Goal: Find specific page/section: Find specific page/section

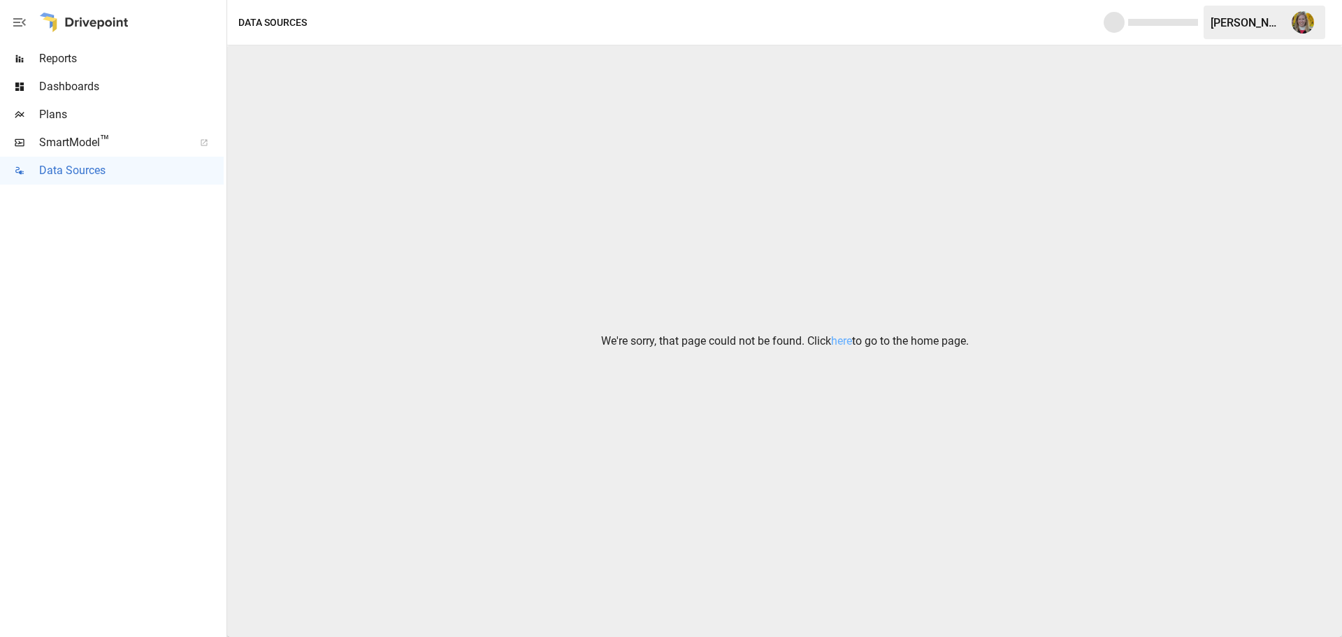
click at [87, 49] on div "Reports" at bounding box center [112, 59] width 224 height 28
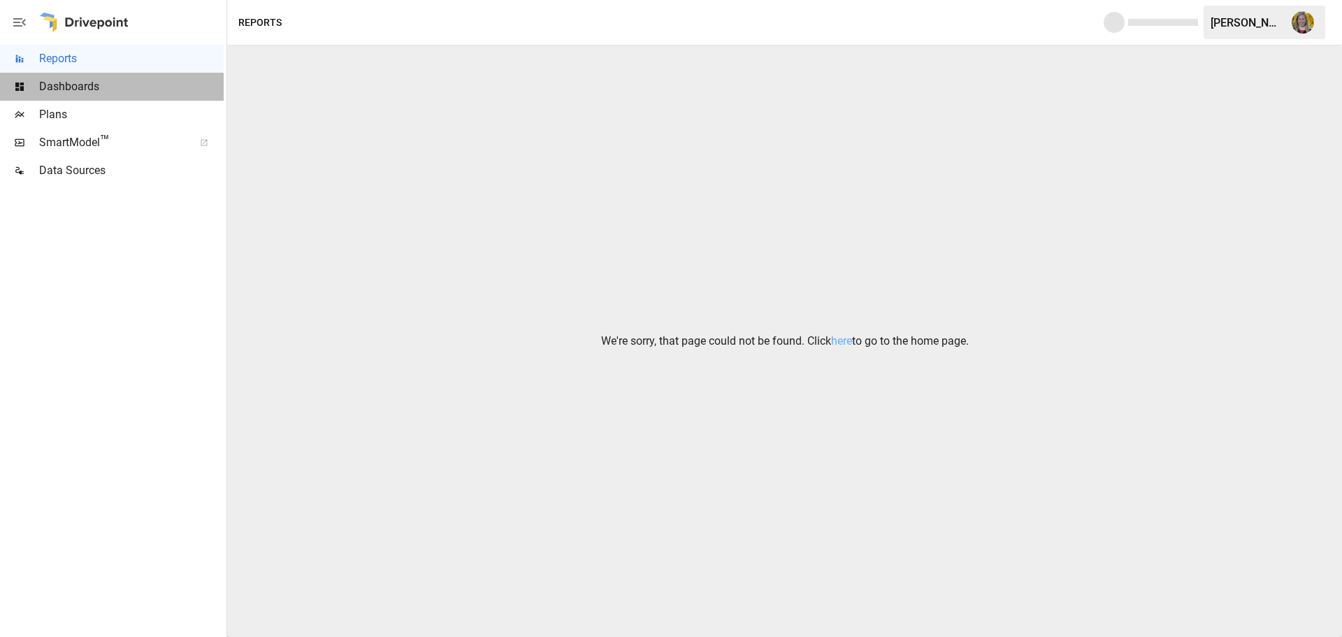
click at [97, 92] on span "Dashboards" at bounding box center [131, 86] width 184 height 17
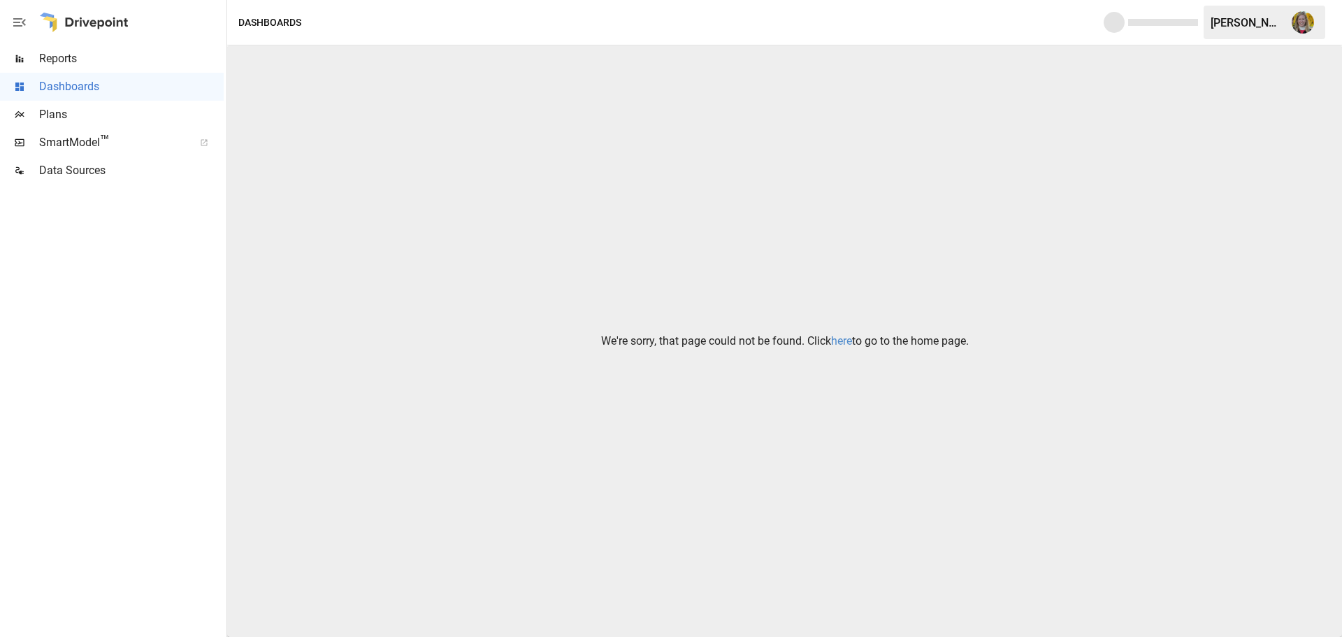
click at [841, 342] on link "here" at bounding box center [841, 340] width 21 height 13
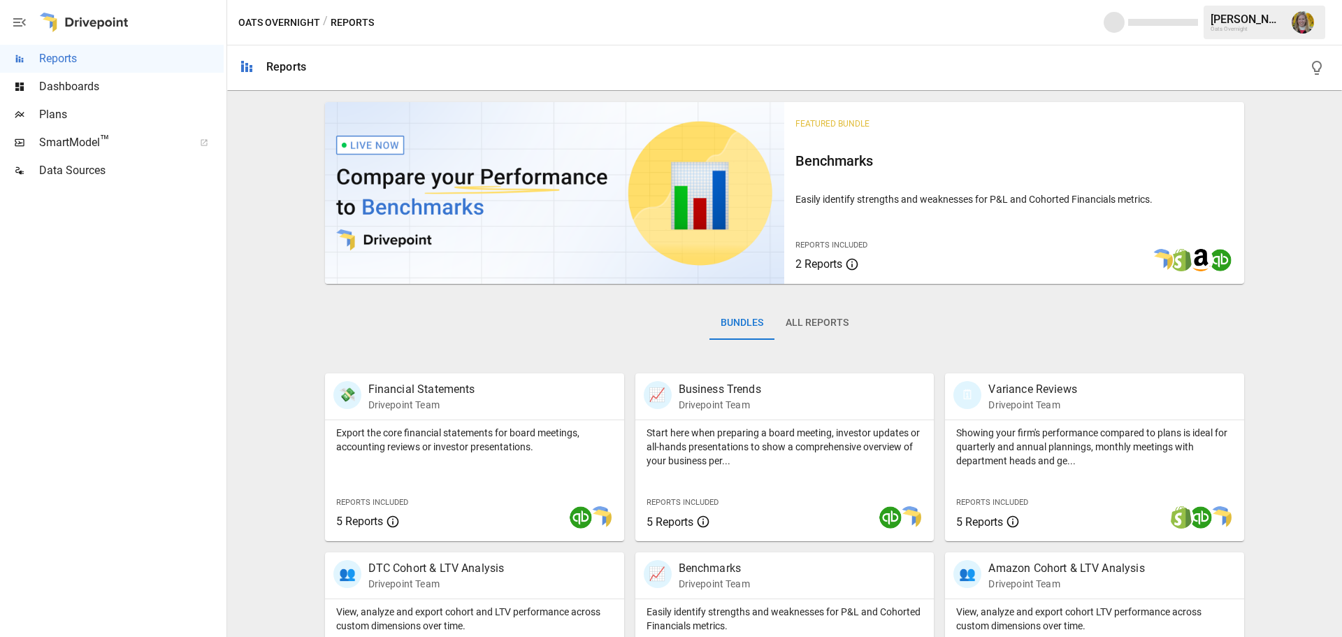
click at [140, 119] on span "Plans" at bounding box center [131, 114] width 184 height 17
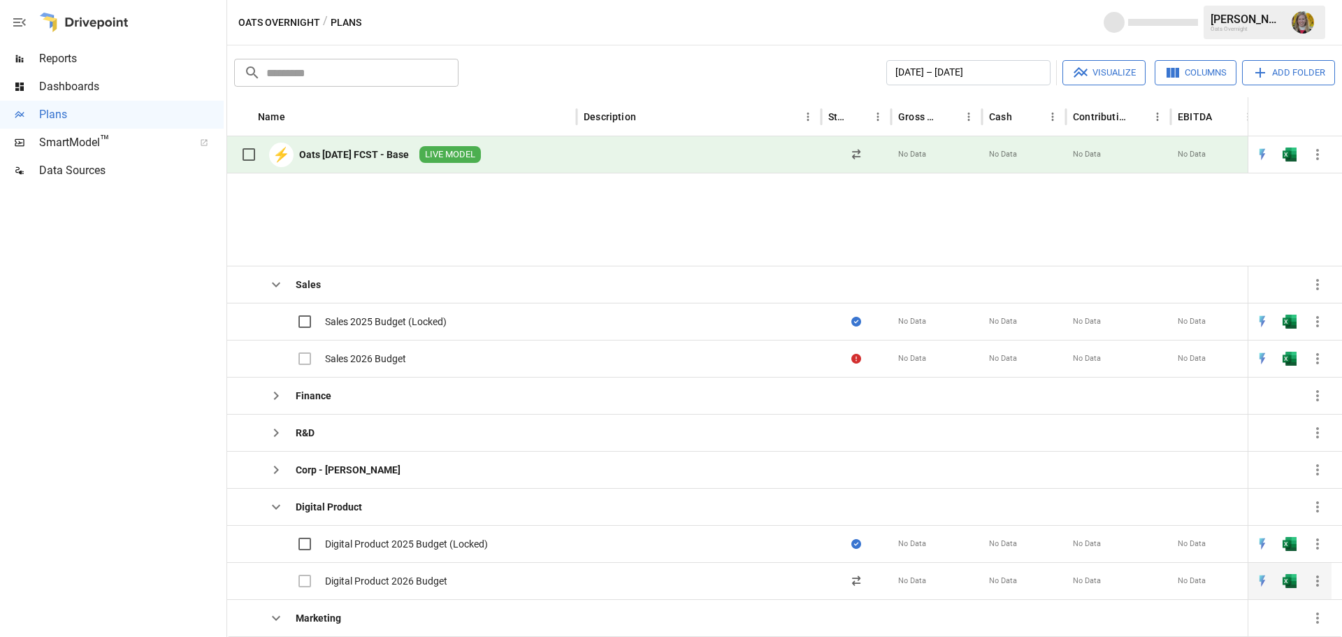
scroll to position [176, 0]
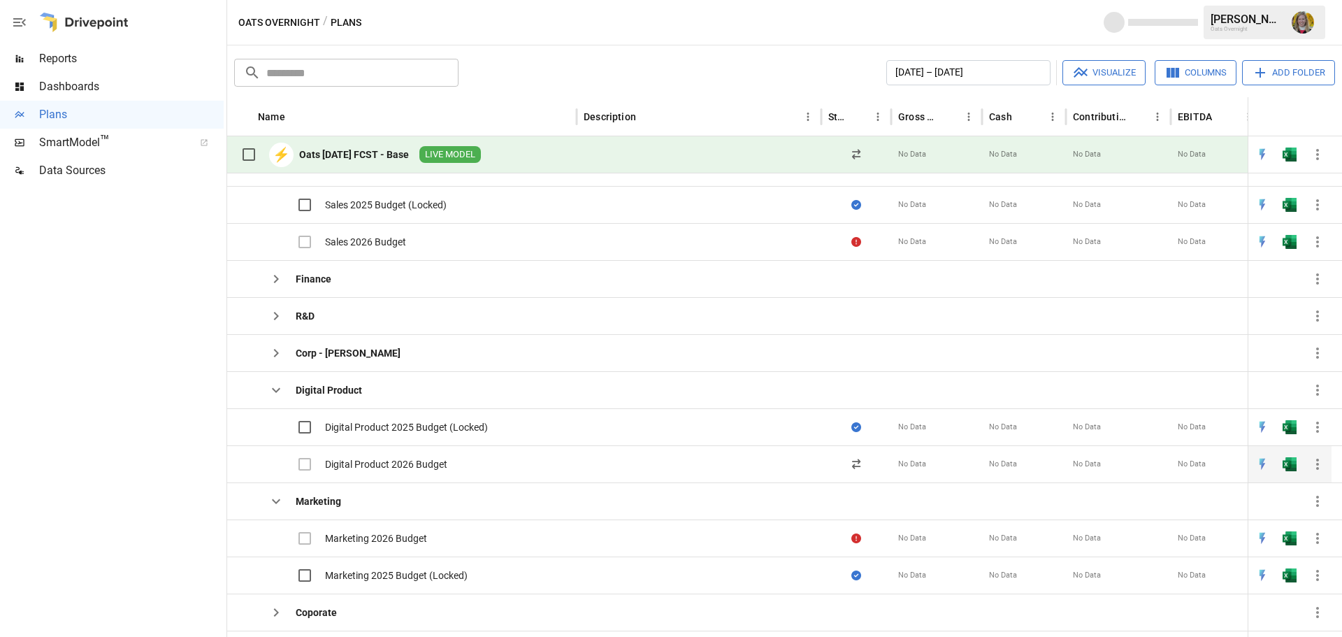
click at [426, 462] on div "Digital Product 2026 Budget" at bounding box center [386, 464] width 122 height 14
click at [586, 472] on div at bounding box center [698, 463] width 245 height 37
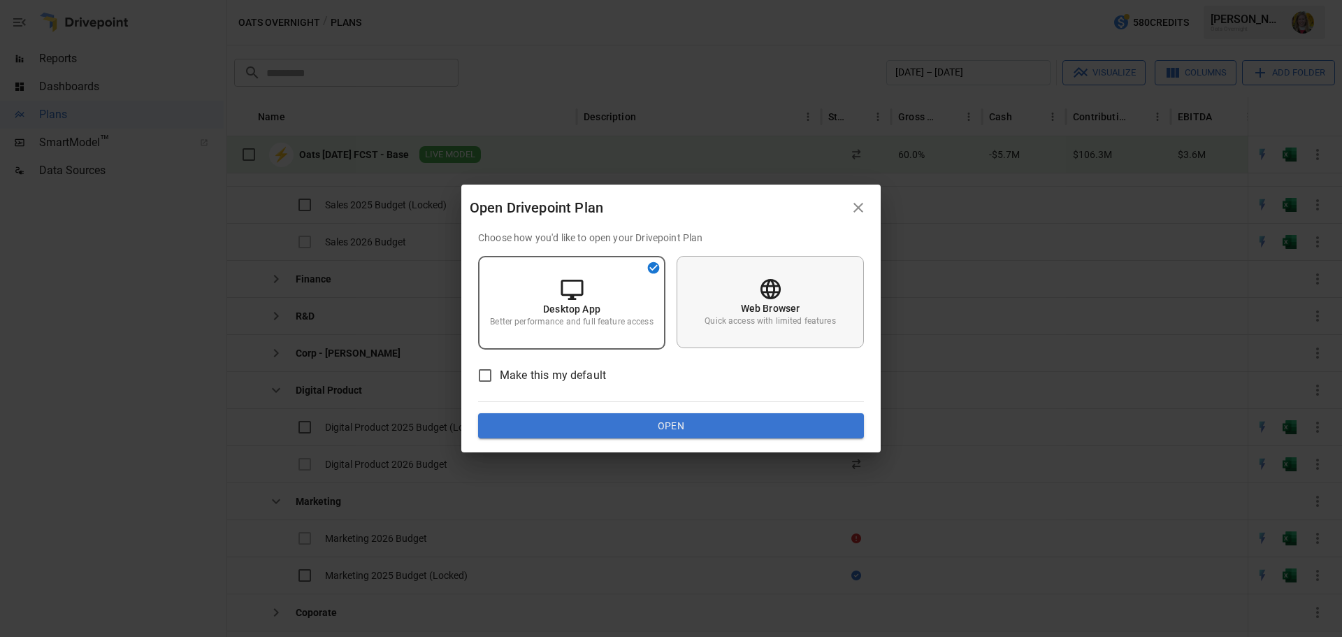
click at [740, 334] on div "Web Browser Quick access with limited features" at bounding box center [769, 302] width 187 height 92
click at [718, 422] on button "Open" at bounding box center [671, 425] width 386 height 25
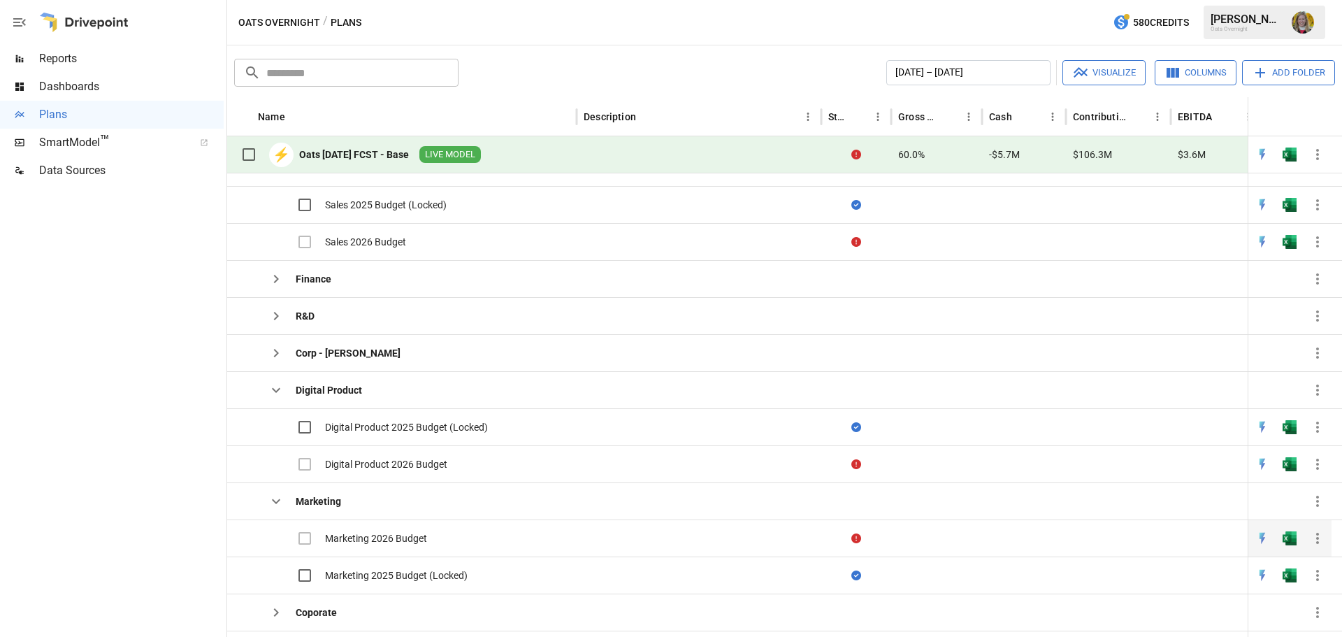
click at [450, 541] on div "Marketing 2026 Budget" at bounding box center [401, 537] width 349 height 37
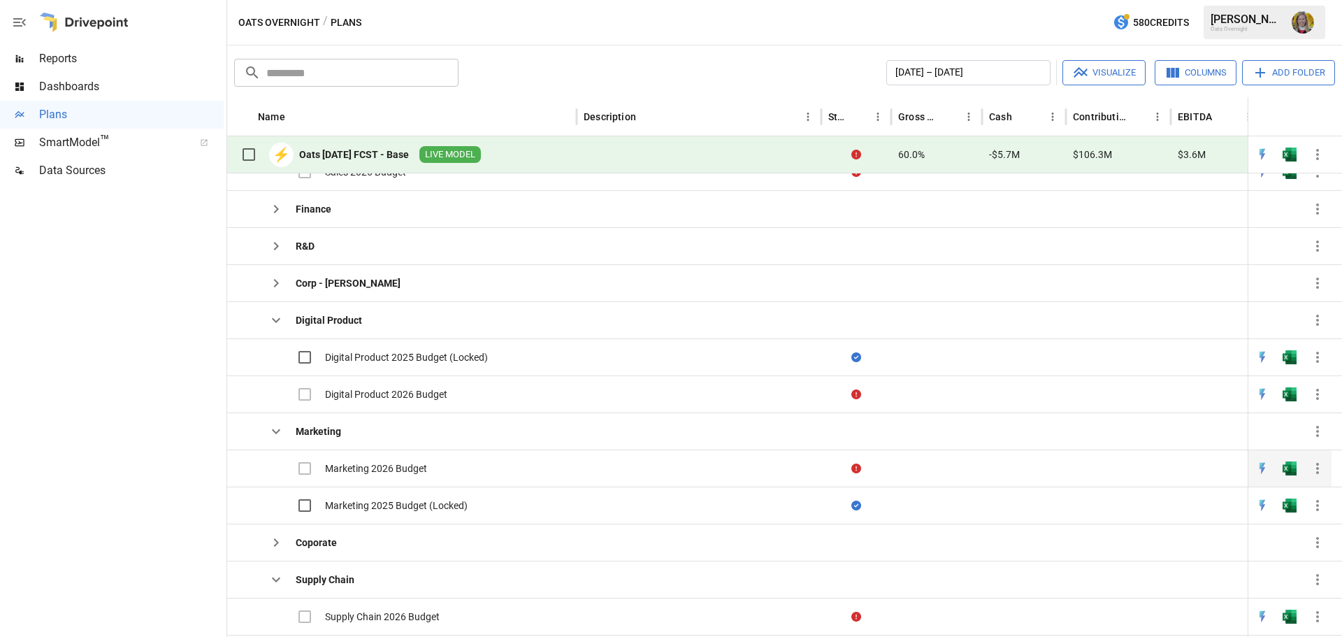
click at [435, 465] on div "Marketing 2026 Budget" at bounding box center [401, 467] width 349 height 37
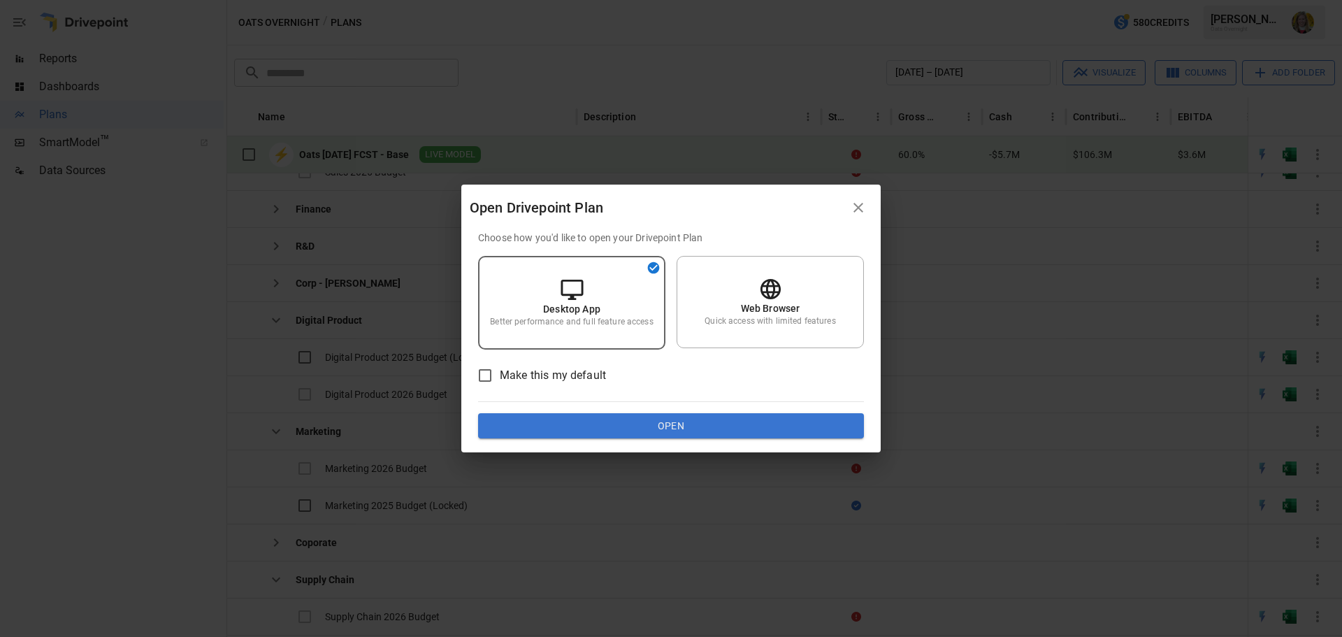
click at [870, 300] on div "Choose how you'd like to open your Drivepoint Plan Desktop App Better performan…" at bounding box center [670, 342] width 419 height 222
click at [808, 309] on div "Web Browser Quick access with limited features" at bounding box center [769, 302] width 187 height 92
click at [702, 423] on button "Open" at bounding box center [671, 425] width 386 height 25
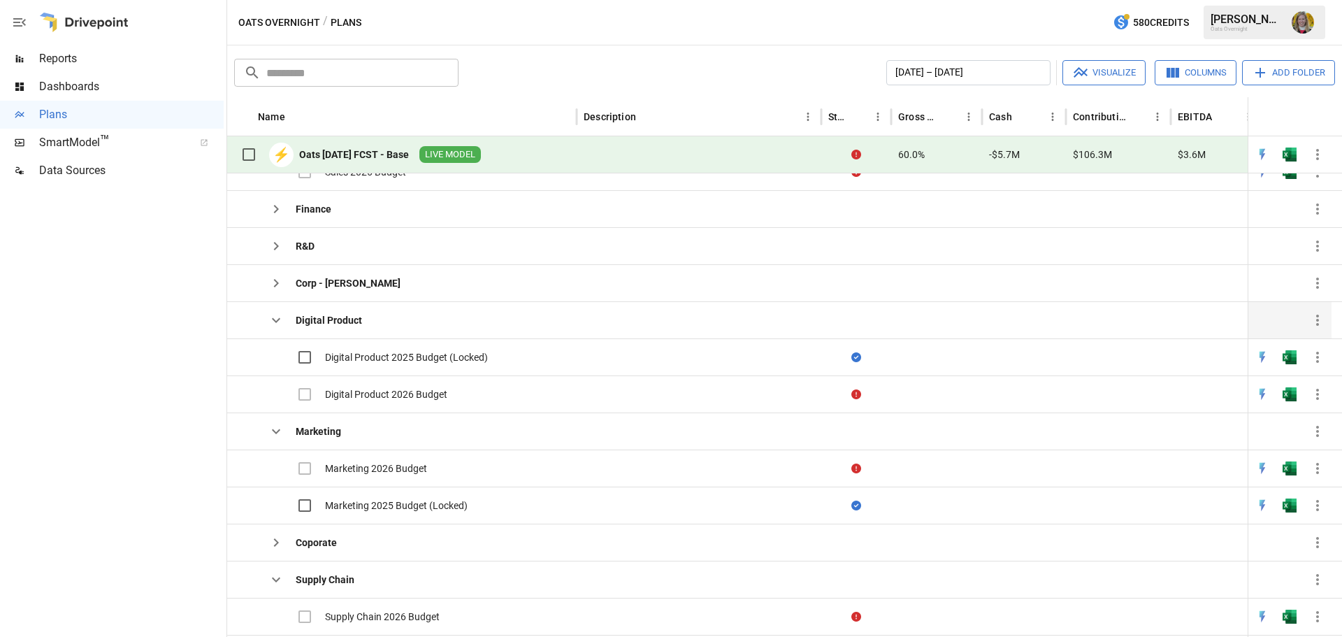
drag, startPoint x: 275, startPoint y: 427, endPoint x: 282, endPoint y: 337, distance: 90.5
click at [275, 427] on icon "button" at bounding box center [276, 431] width 17 height 17
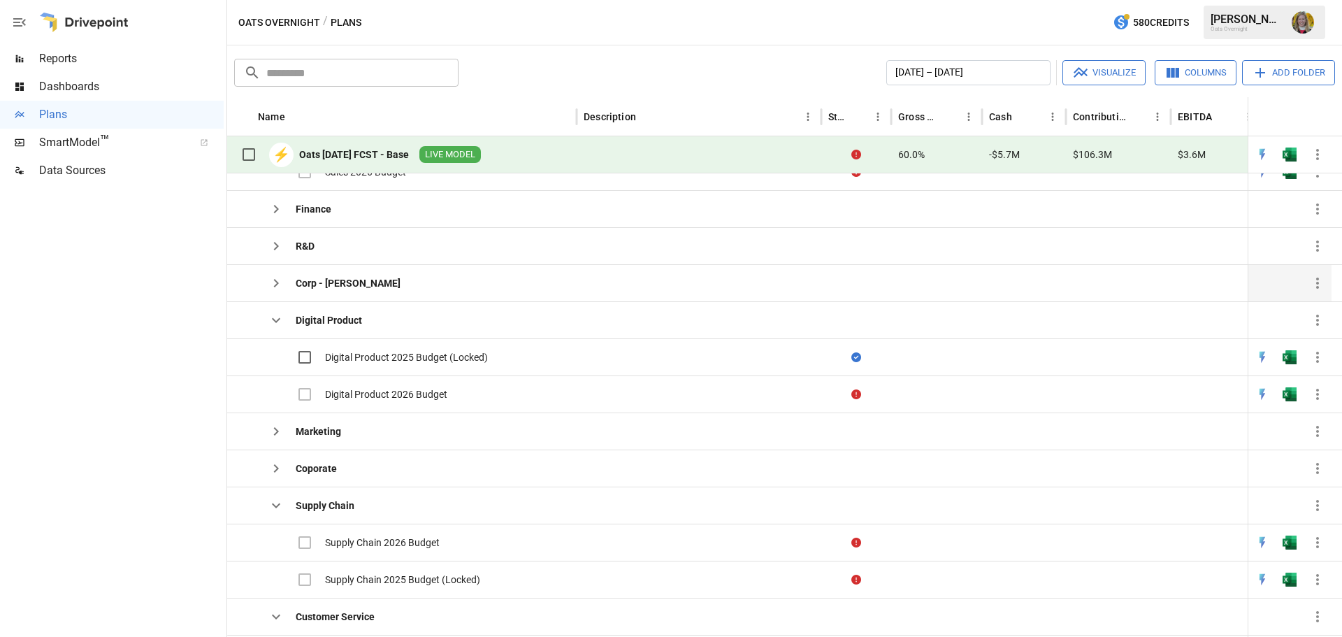
drag, startPoint x: 273, startPoint y: 317, endPoint x: 277, endPoint y: 274, distance: 43.5
click at [274, 317] on icon "button" at bounding box center [276, 320] width 17 height 17
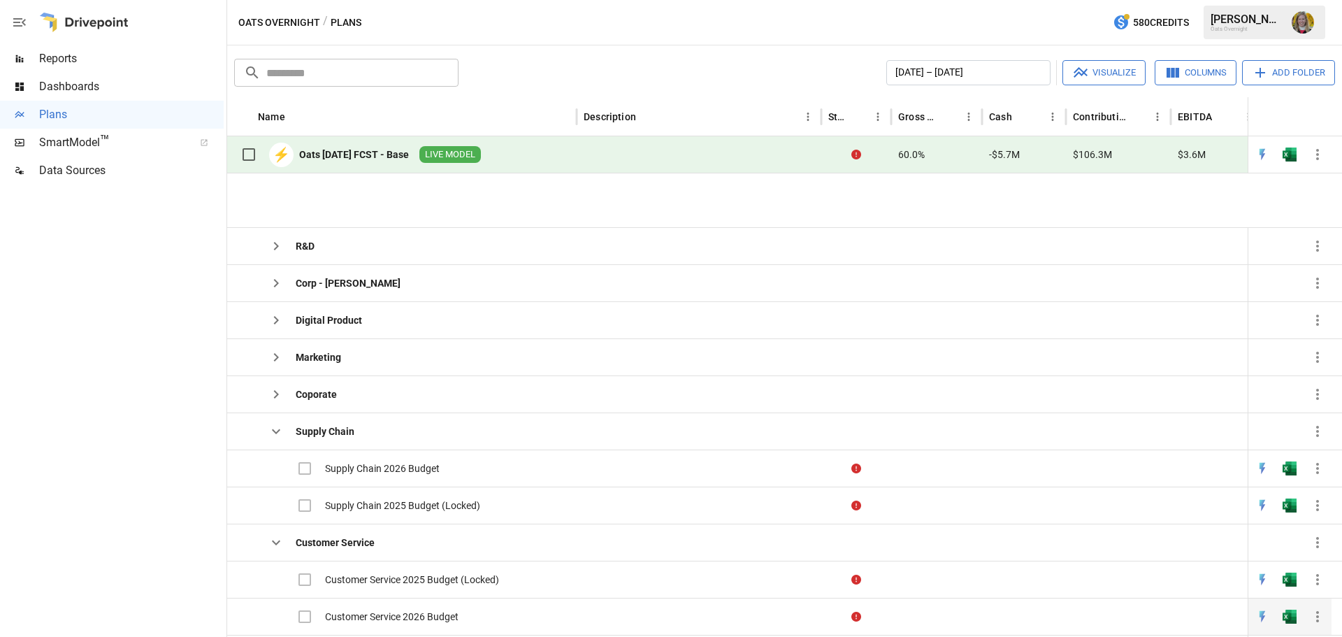
scroll to position [293, 0]
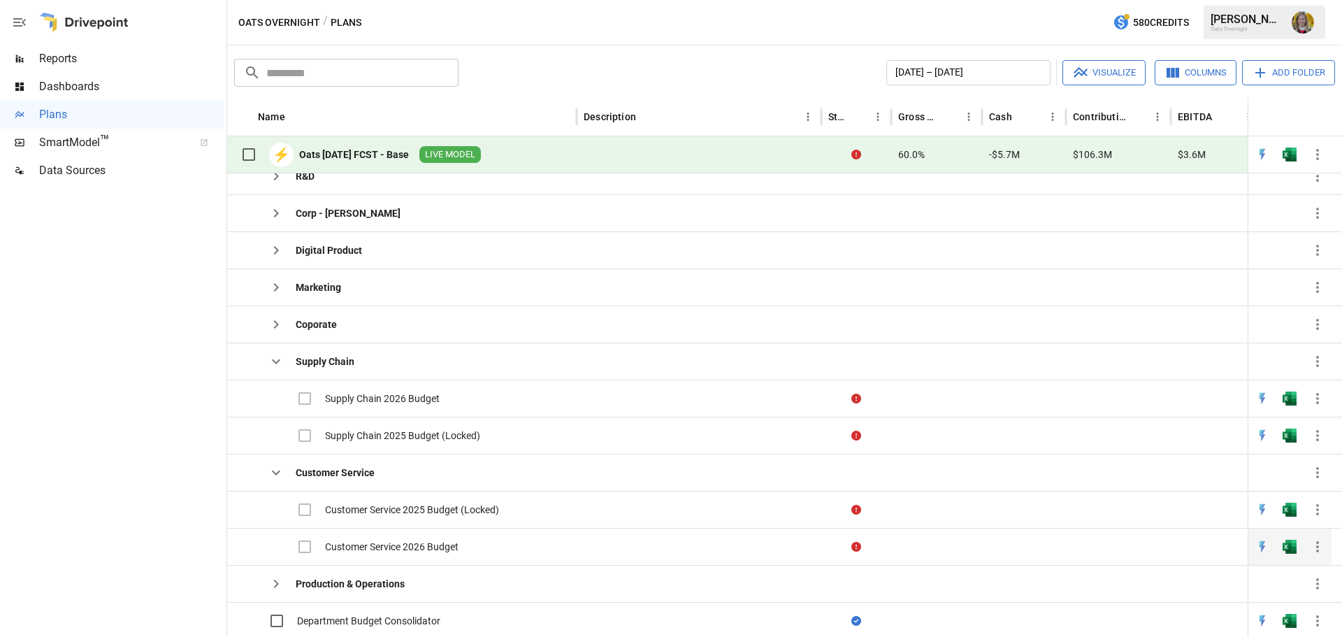
click at [398, 544] on div "Customer Service 2026 Budget" at bounding box center [391, 546] width 133 height 14
click at [402, 540] on div "Customer Service 2026 Budget" at bounding box center [391, 546] width 133 height 14
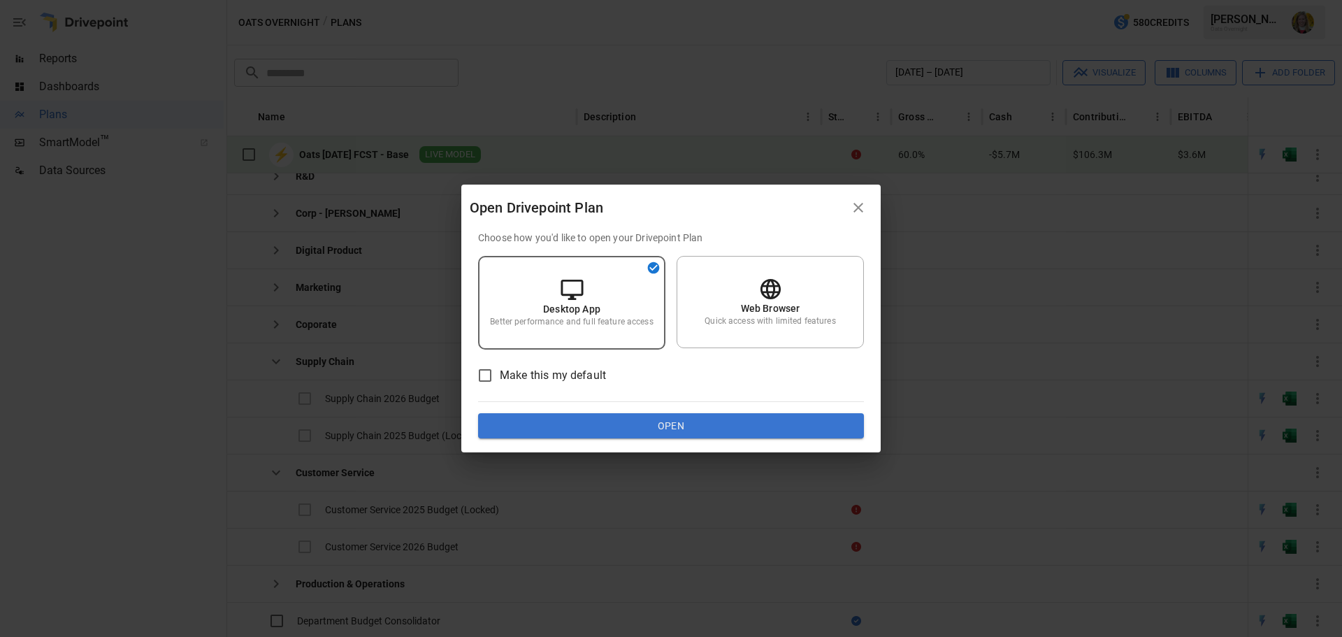
drag, startPoint x: 777, startPoint y: 303, endPoint x: 763, endPoint y: 366, distance: 64.4
click at [778, 302] on p "Web Browser" at bounding box center [770, 308] width 59 height 14
click at [749, 428] on button "Open" at bounding box center [671, 425] width 386 height 25
